Goal: Transaction & Acquisition: Purchase product/service

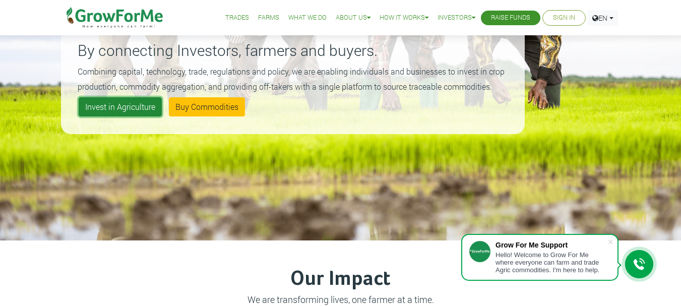
click at [97, 101] on link "Invest in Agriculture" at bounding box center [120, 106] width 83 height 19
